Goal: Task Accomplishment & Management: Use online tool/utility

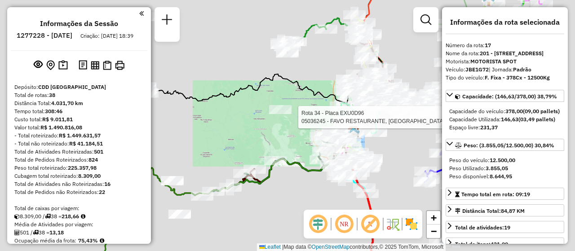
select select "**********"
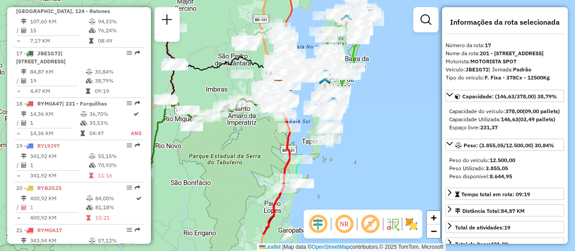
drag, startPoint x: 401, startPoint y: 159, endPoint x: 299, endPoint y: 117, distance: 110.1
click at [299, 117] on div "Janela de atendimento Grade de atendimento Capacidade Transportadoras Veículos …" at bounding box center [287, 125] width 575 height 251
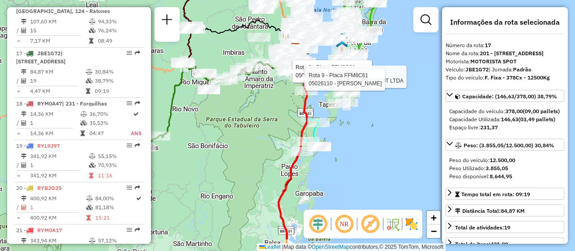
drag, startPoint x: 320, startPoint y: 167, endPoint x: 359, endPoint y: 95, distance: 81.3
click at [359, 95] on div "Rota 9 - Placa FFM8C61 05022185 - SIRLENE MARIA MACHAD Rota 9 - Placa FFM8C61 0…" at bounding box center [287, 125] width 575 height 251
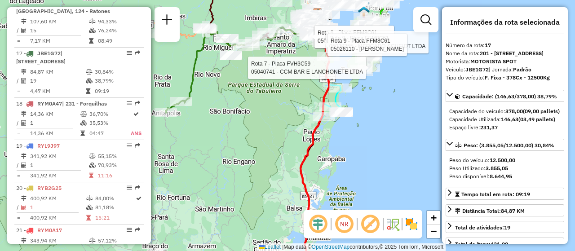
click at [354, 150] on div "Rota 9 - Placa FFM8C61 05022185 - SIRLENE MARIA MACHAD Rota 9 - Placa FFM8C61 0…" at bounding box center [287, 125] width 575 height 251
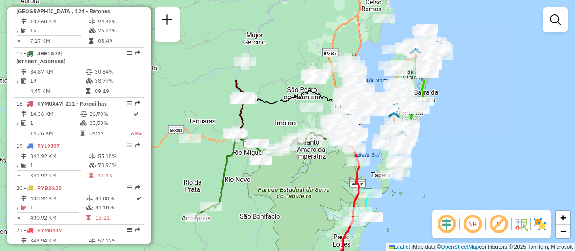
drag, startPoint x: 393, startPoint y: 118, endPoint x: 423, endPoint y: 223, distance: 109.2
click at [423, 223] on div "Janela de atendimento Grade de atendimento Capacidade Transportadoras Veículos …" at bounding box center [287, 125] width 575 height 251
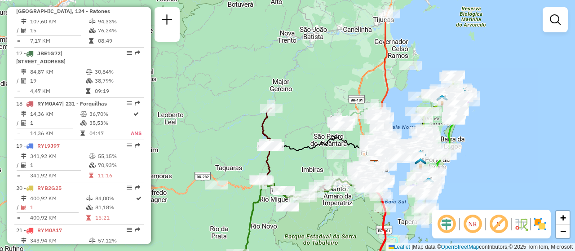
drag, startPoint x: 418, startPoint y: 162, endPoint x: 445, endPoint y: 209, distance: 54.7
click at [445, 209] on div "Janela de atendimento Grade de atendimento Capacidade Transportadoras Veículos …" at bounding box center [287, 125] width 575 height 251
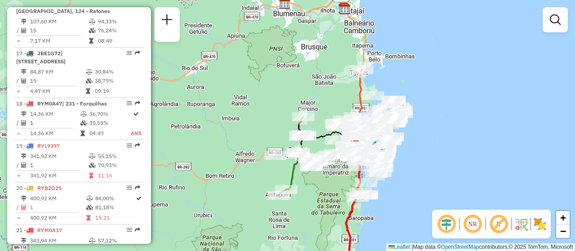
drag, startPoint x: 472, startPoint y: 184, endPoint x: 433, endPoint y: 157, distance: 47.7
click at [433, 157] on div "Janela de atendimento Grade de atendimento Capacidade Transportadoras Veículos …" at bounding box center [287, 125] width 575 height 251
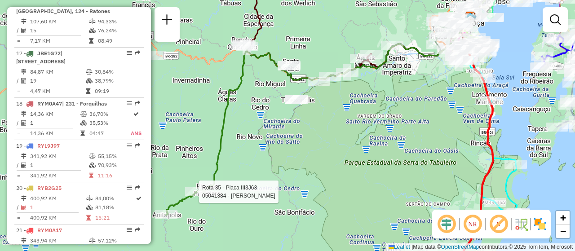
select select "**********"
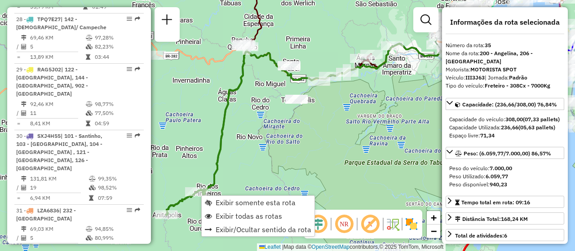
scroll to position [2069, 0]
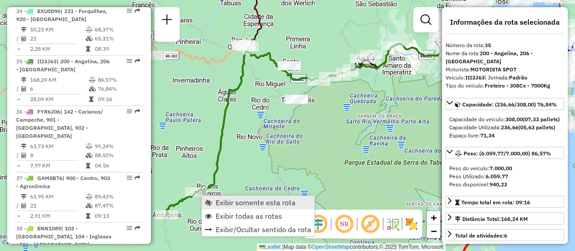
click at [281, 202] on span "Exibir somente esta rota" at bounding box center [255, 202] width 80 height 7
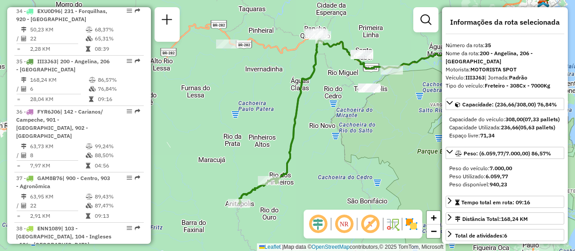
drag, startPoint x: 296, startPoint y: 195, endPoint x: 346, endPoint y: 171, distance: 55.0
click at [346, 171] on div "Janela de atendimento Grade de atendimento Capacidade Transportadoras Veículos …" at bounding box center [287, 125] width 575 height 251
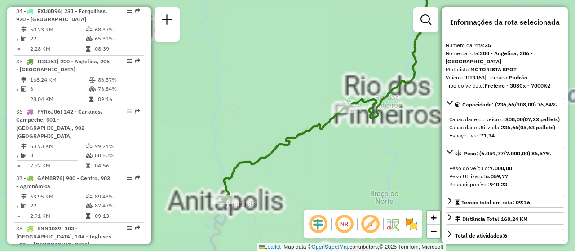
drag, startPoint x: 339, startPoint y: 196, endPoint x: 354, endPoint y: 193, distance: 15.0
click at [354, 193] on div "Janela de atendimento Grade de atendimento Capacidade Transportadoras Veículos …" at bounding box center [287, 125] width 575 height 251
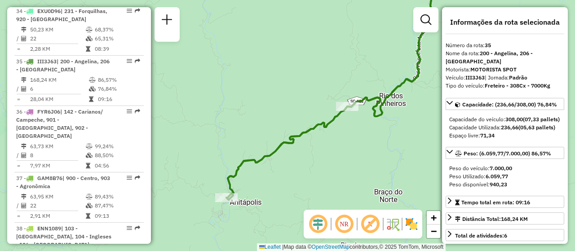
scroll to position [1084, 0]
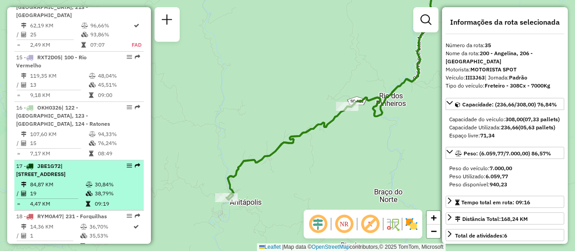
click at [133, 160] on li "17 - JBE1G72 | 201 - Santo Amaro de Imperatriz, 202 - São Sebastião 84,87 KM 30…" at bounding box center [78, 185] width 129 height 50
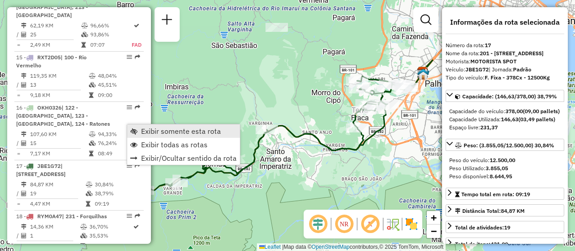
click at [206, 132] on span "Exibir somente esta rota" at bounding box center [181, 130] width 80 height 7
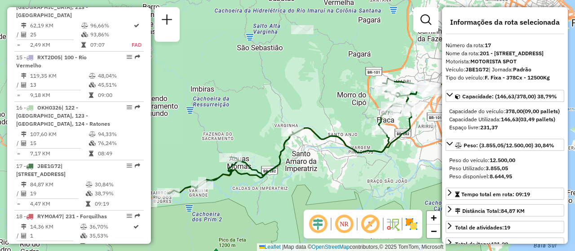
drag, startPoint x: 273, startPoint y: 192, endPoint x: 279, endPoint y: 192, distance: 6.3
click at [279, 192] on div "Janela de atendimento Grade de atendimento Capacidade Transportadoras Veículos …" at bounding box center [287, 125] width 575 height 251
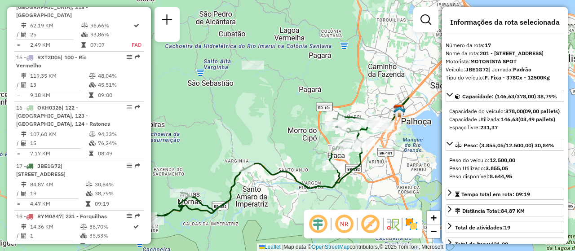
drag, startPoint x: 338, startPoint y: 184, endPoint x: 259, endPoint y: 230, distance: 90.8
click at [259, 230] on div "Janela de atendimento Grade de atendimento Capacidade Transportadoras Veículos …" at bounding box center [287, 125] width 575 height 251
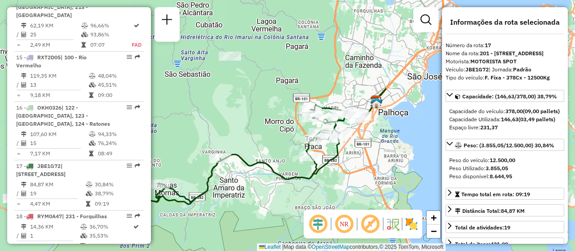
drag, startPoint x: 294, startPoint y: 200, endPoint x: 316, endPoint y: 162, distance: 44.0
click at [316, 161] on div at bounding box center [310, 156] width 22 height 9
